Goal: Task Accomplishment & Management: Manage account settings

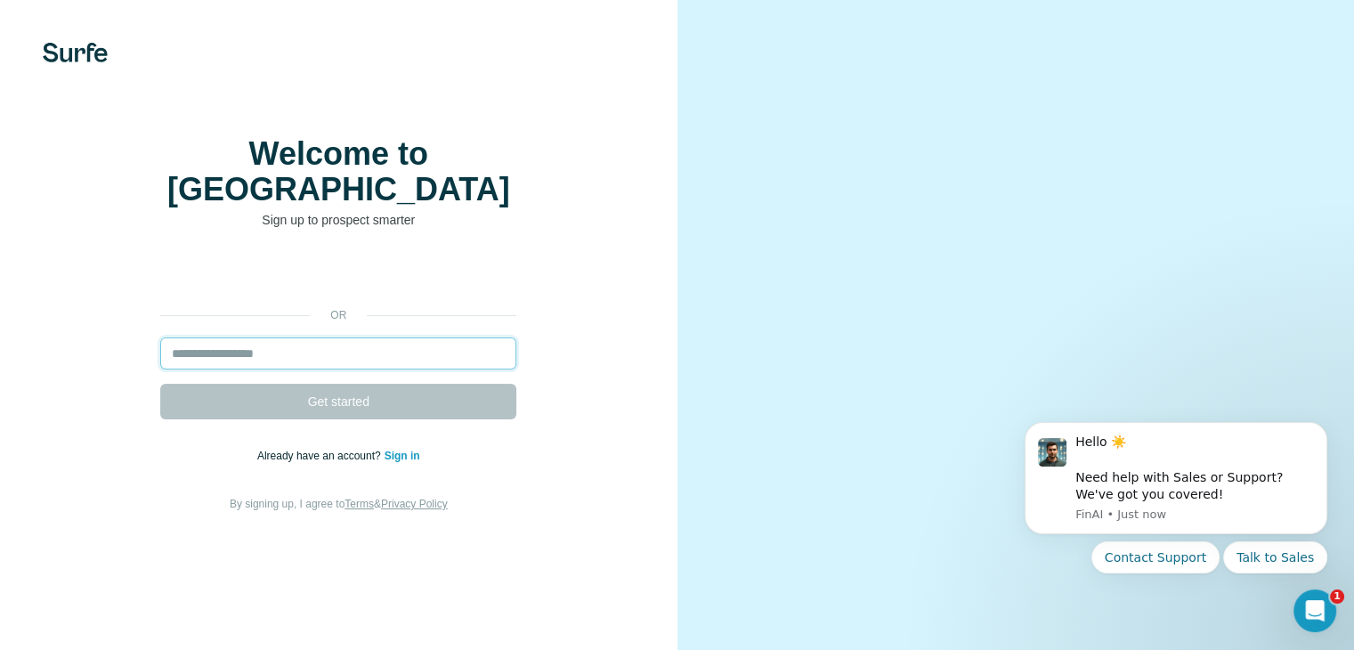
click at [294, 369] on input "email" at bounding box center [338, 353] width 356 height 32
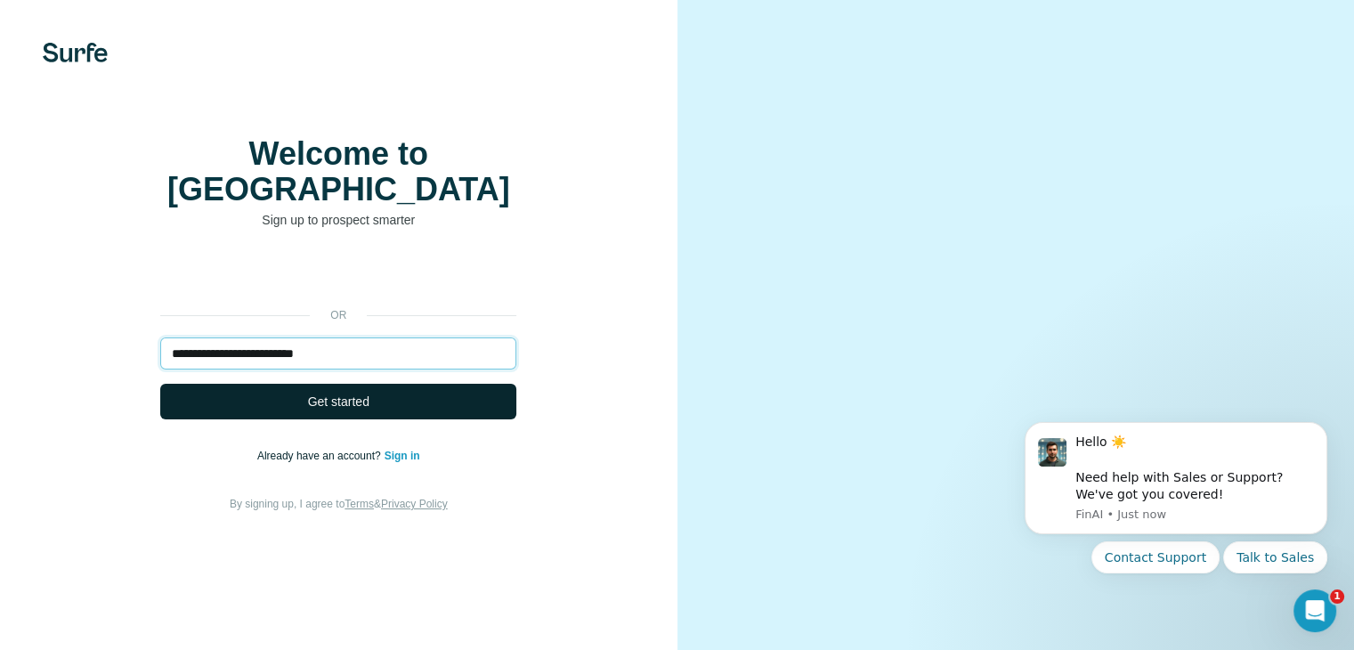
type input "**********"
click at [284, 419] on button "Get started" at bounding box center [338, 402] width 356 height 36
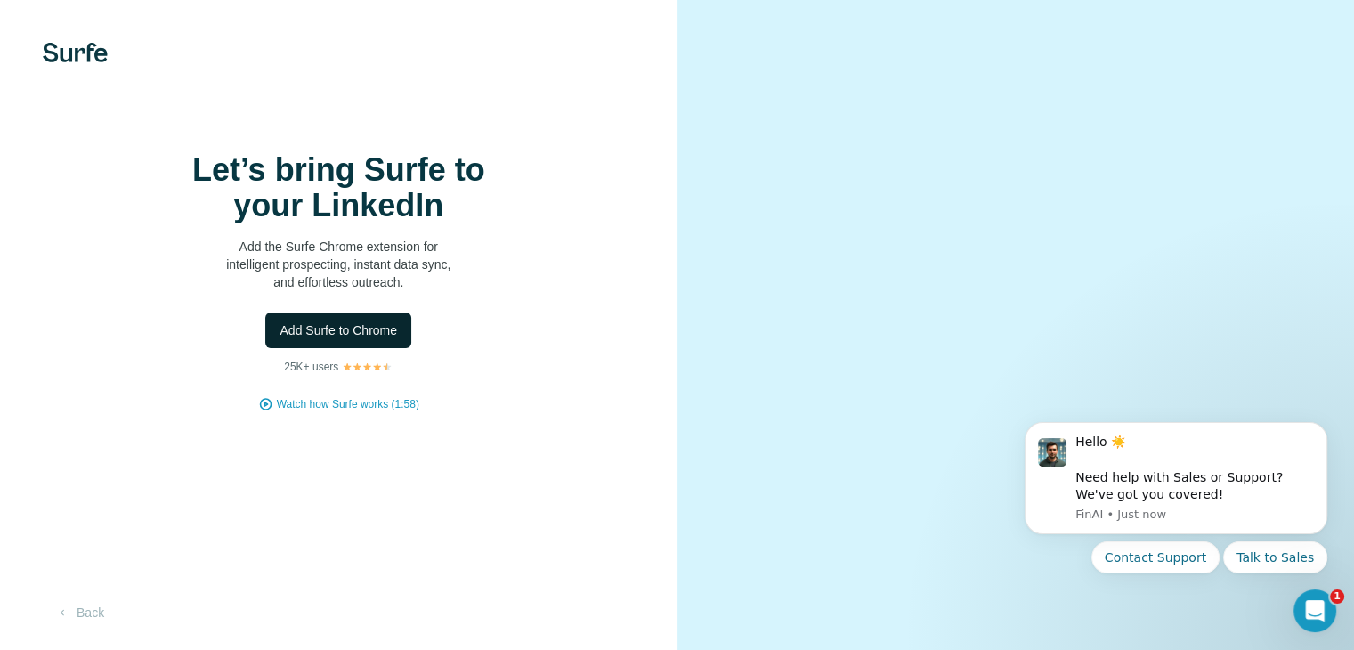
click at [360, 339] on span "Add Surfe to Chrome" at bounding box center [339, 330] width 118 height 18
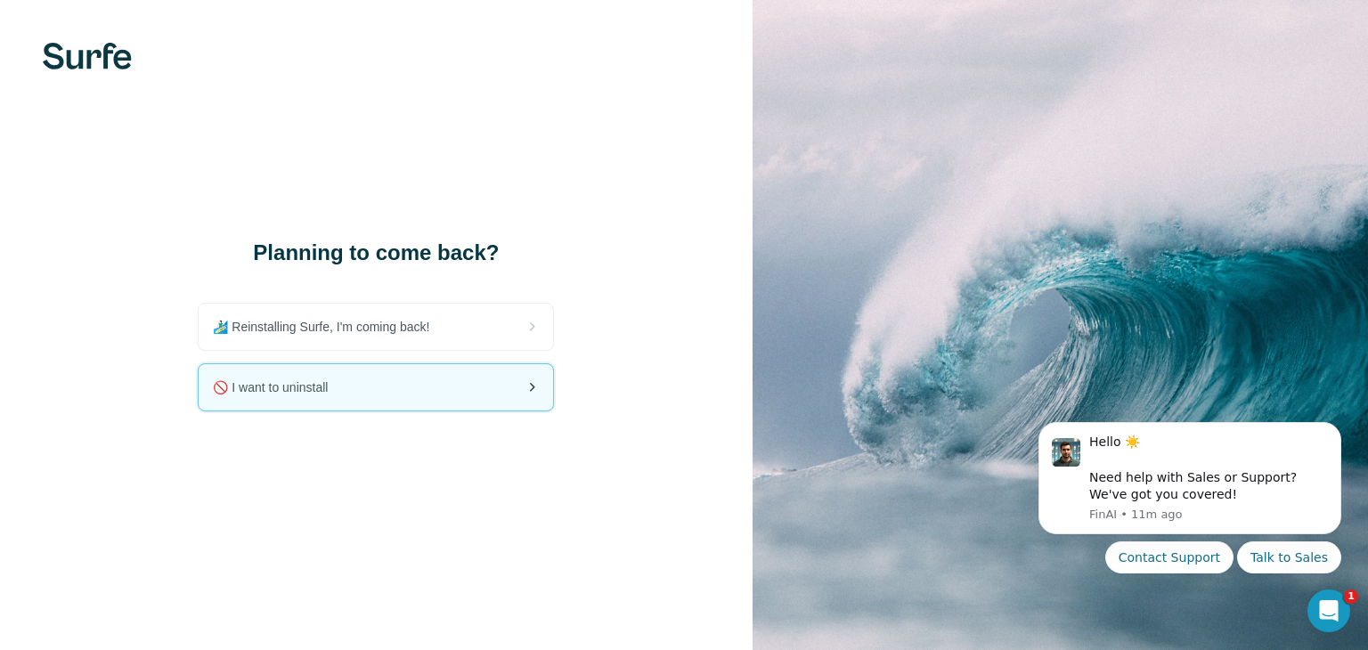
click at [321, 398] on div "🚫 I want to uninstall" at bounding box center [376, 387] width 354 height 46
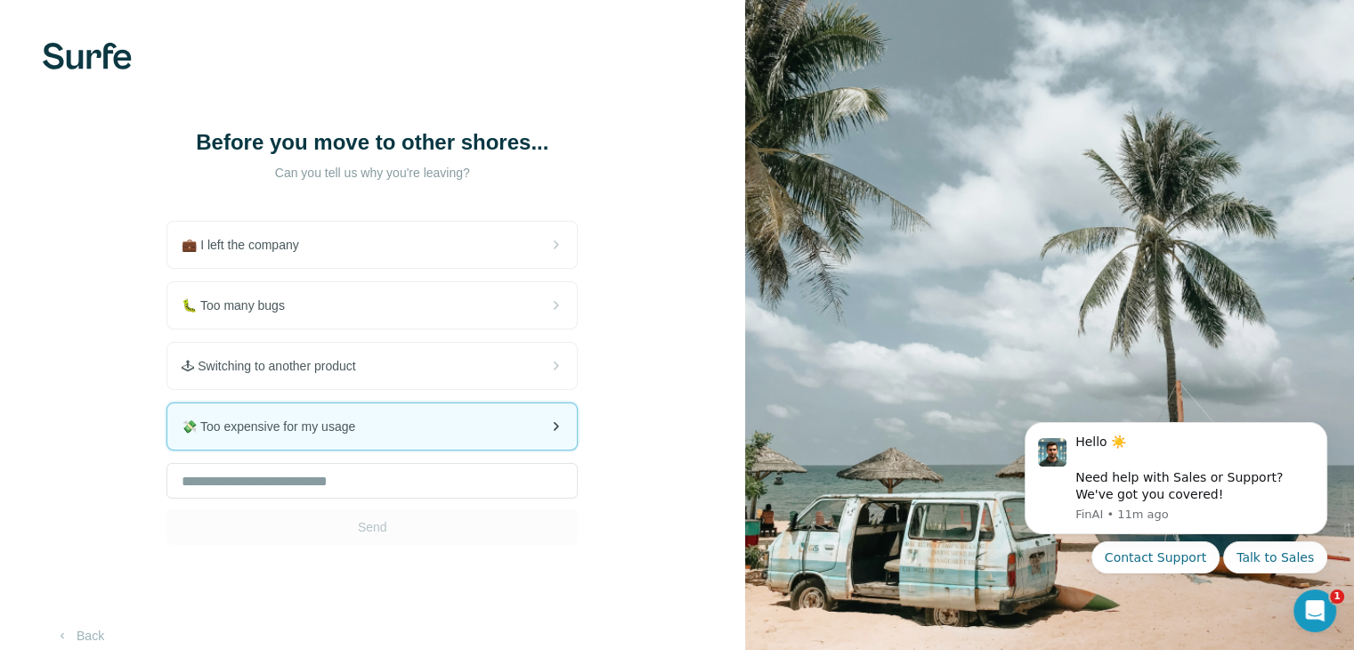
click at [442, 414] on div "💸 Too expensive for my usage" at bounding box center [372, 426] width 410 height 46
